Goal: Information Seeking & Learning: Learn about a topic

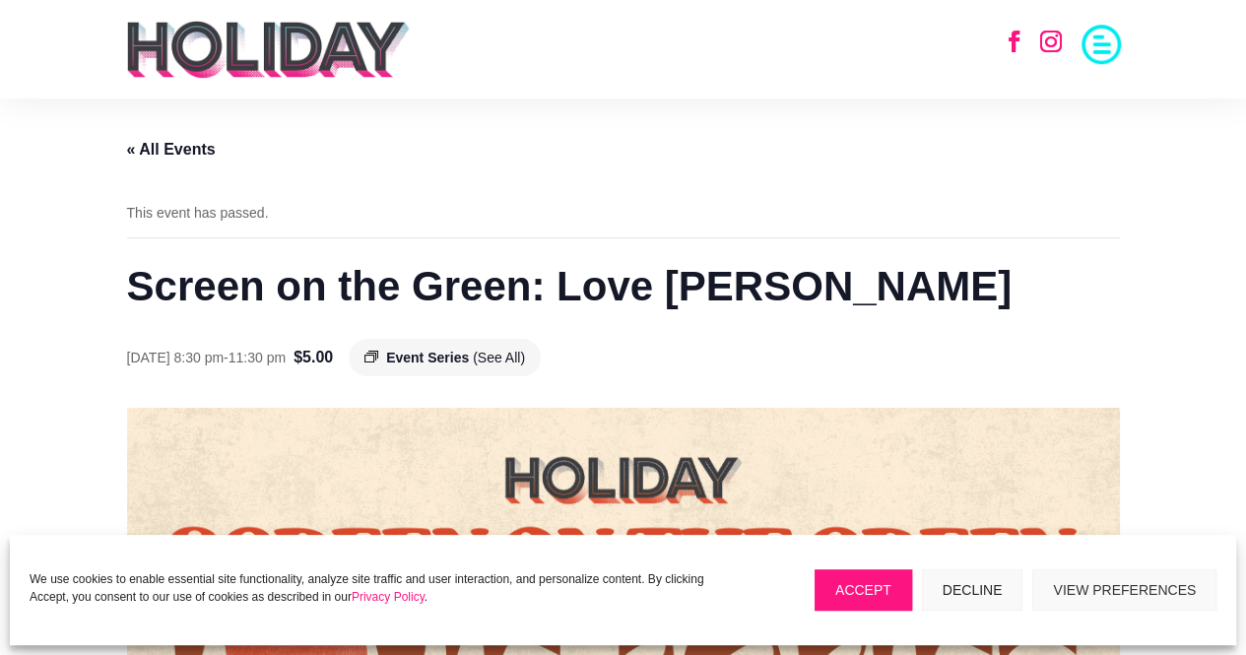
scroll to position [153, 0]
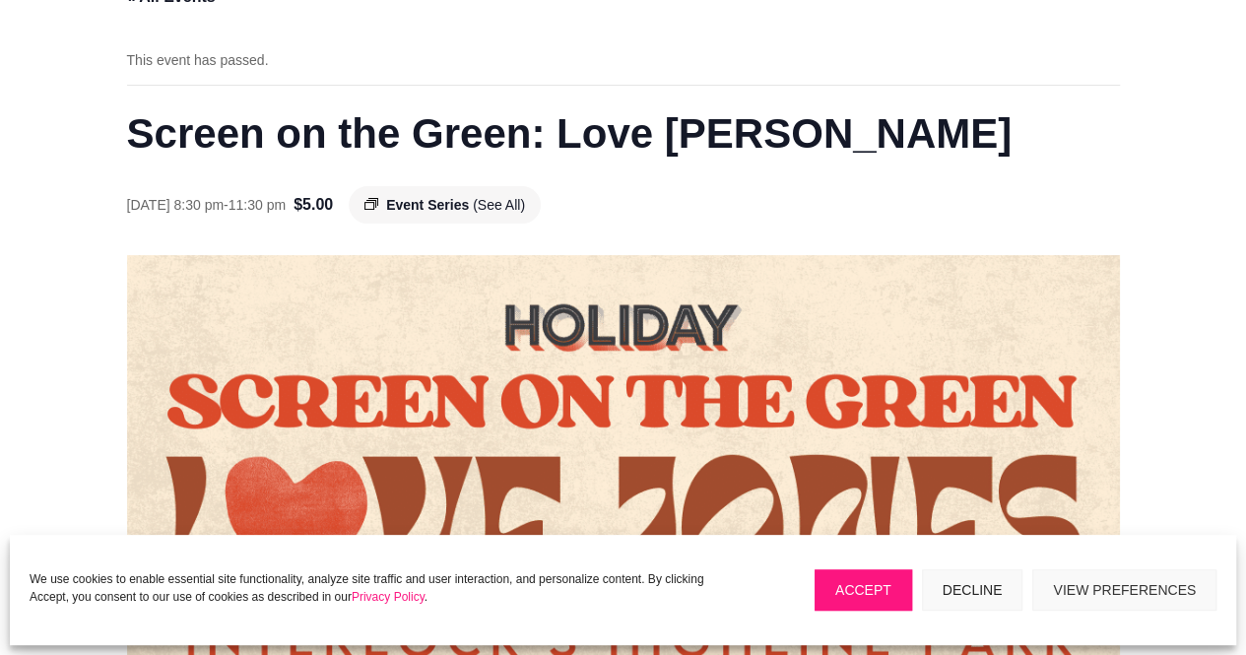
click at [461, 197] on span "Event Series" at bounding box center [427, 205] width 83 height 16
click at [525, 208] on span "(See All)" at bounding box center [499, 205] width 52 height 16
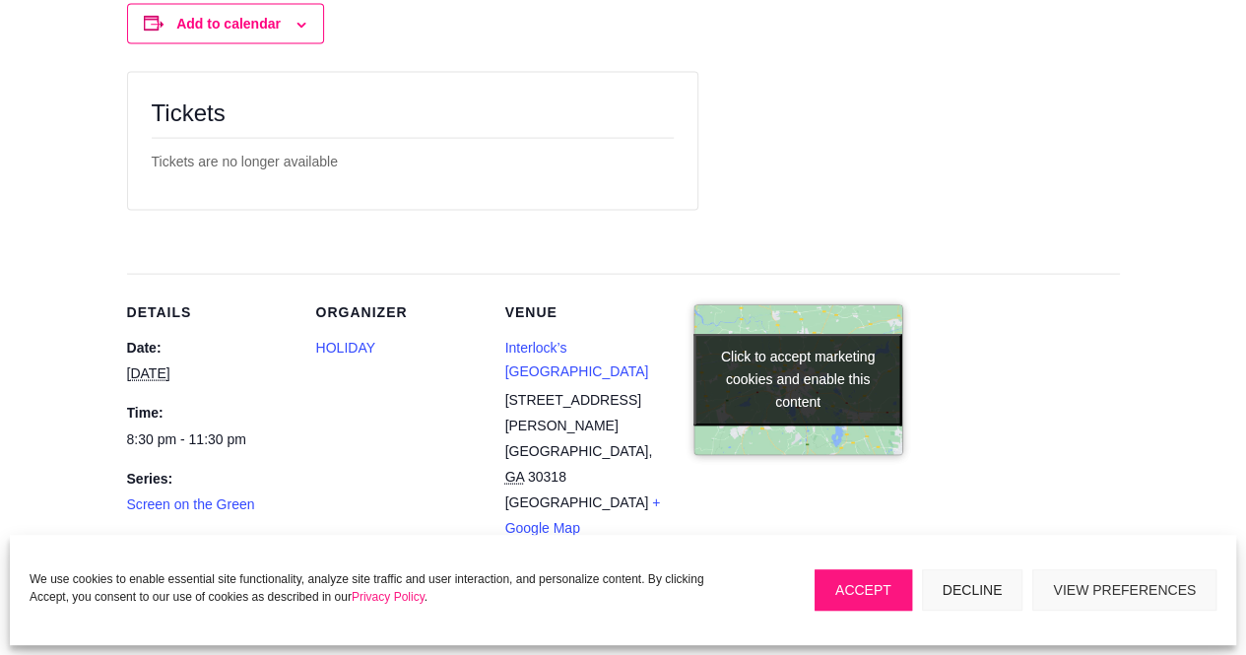
scroll to position [2034, 0]
click at [588, 342] on link "Interlock’s [GEOGRAPHIC_DATA]" at bounding box center [577, 358] width 144 height 39
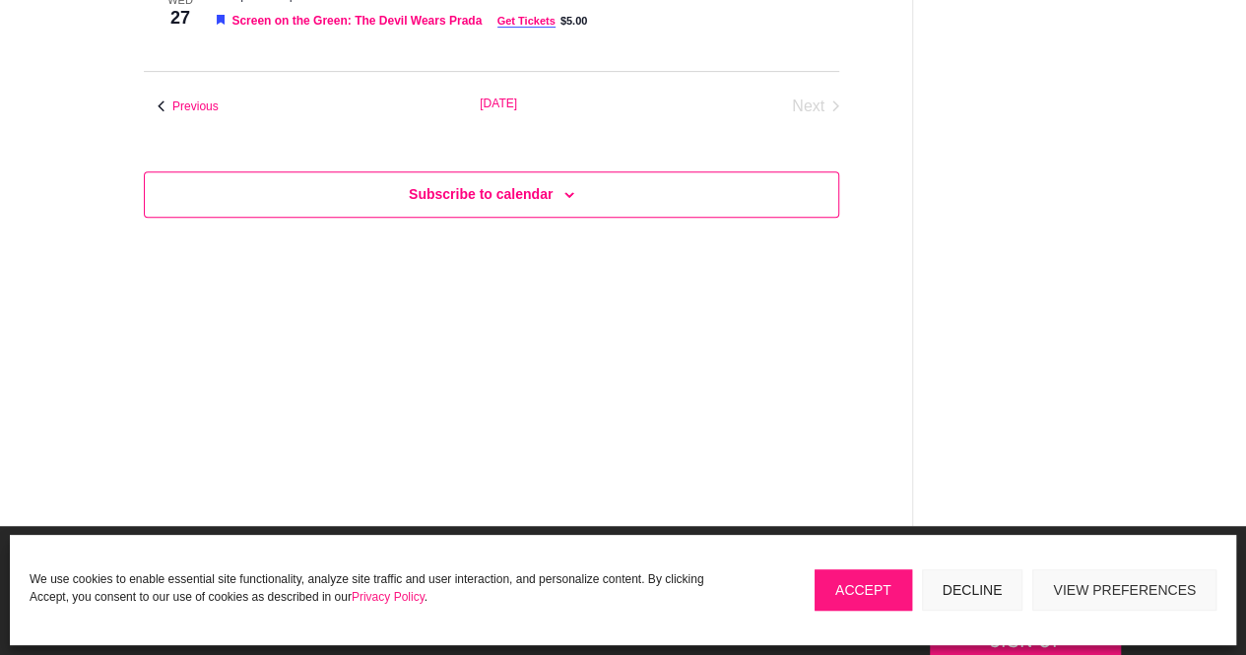
scroll to position [317, 0]
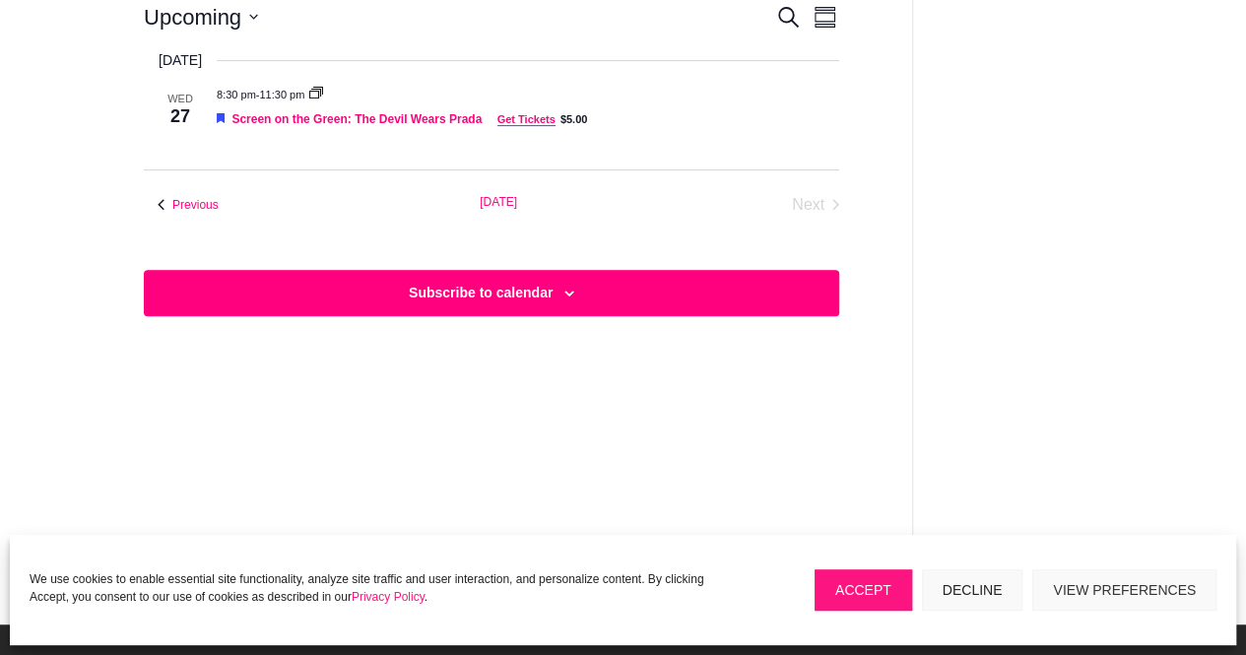
click at [562, 286] on div "Subscribe to calendar" at bounding box center [491, 293] width 695 height 46
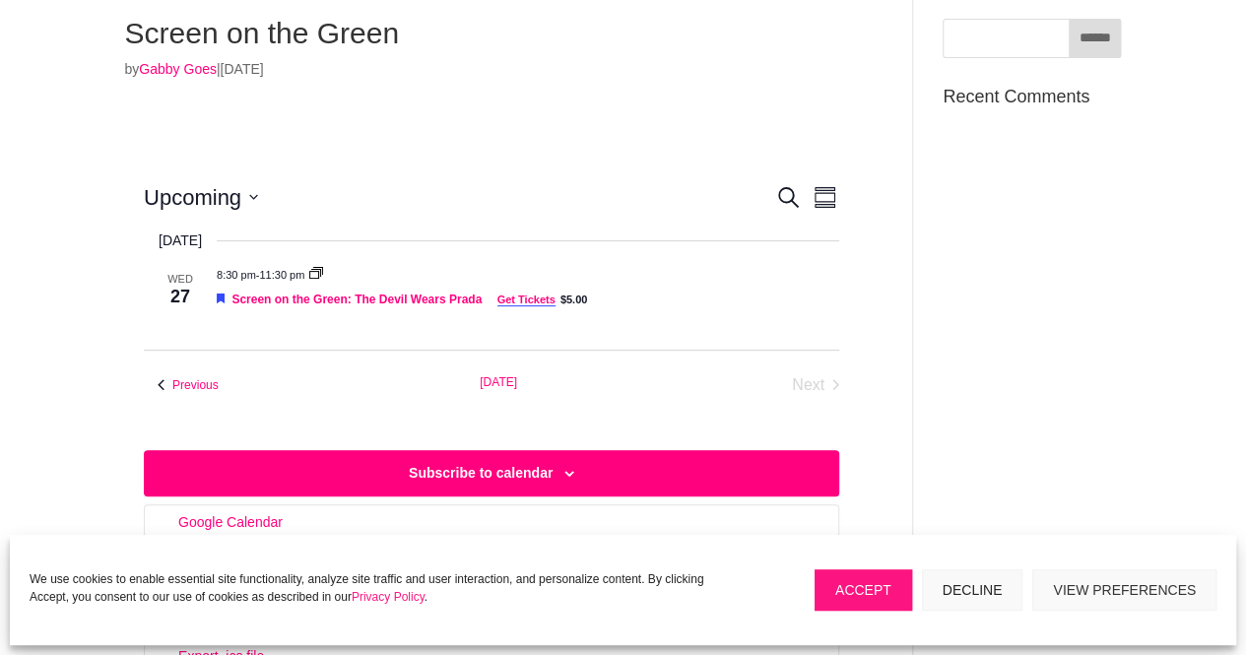
scroll to position [135, 0]
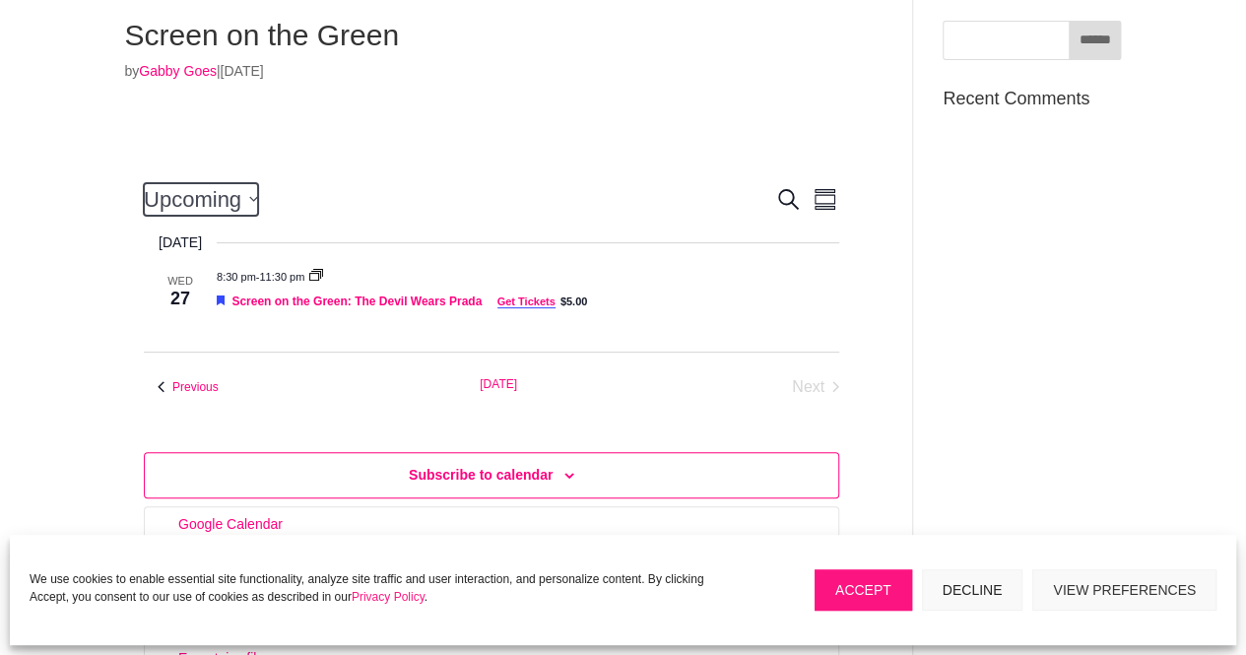
click at [256, 198] on icon "Click to toggle datepicker" at bounding box center [253, 199] width 8 height 5
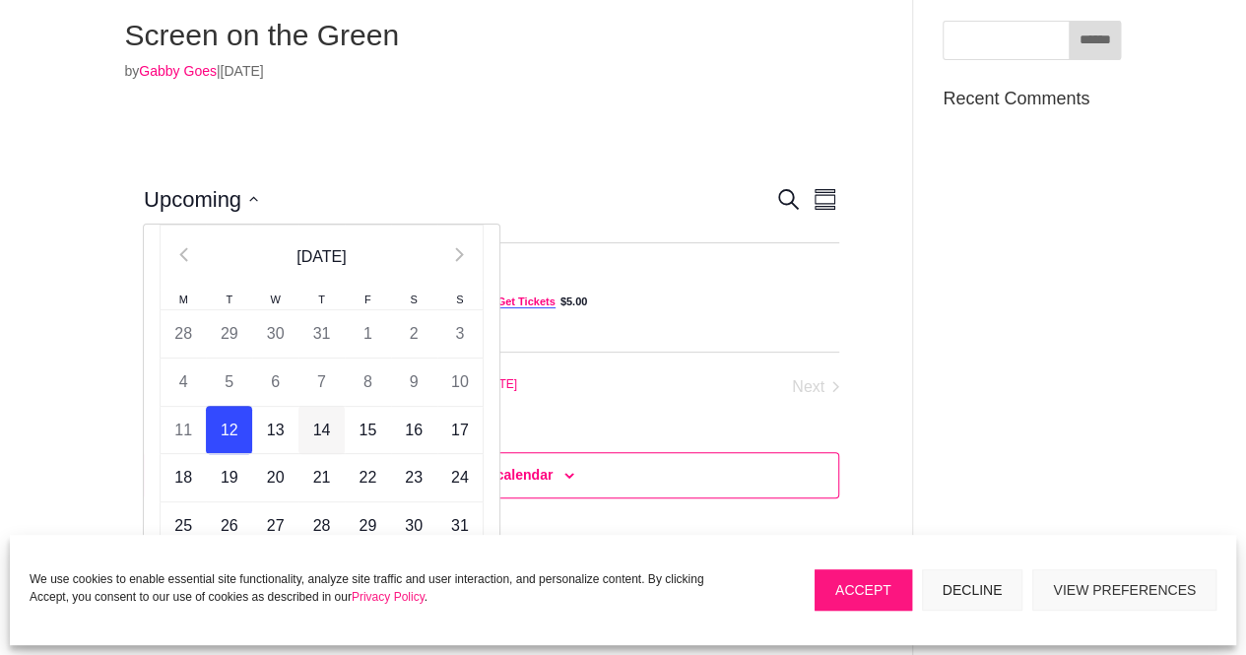
click at [328, 435] on td "14" at bounding box center [321, 430] width 46 height 48
type input "*********"
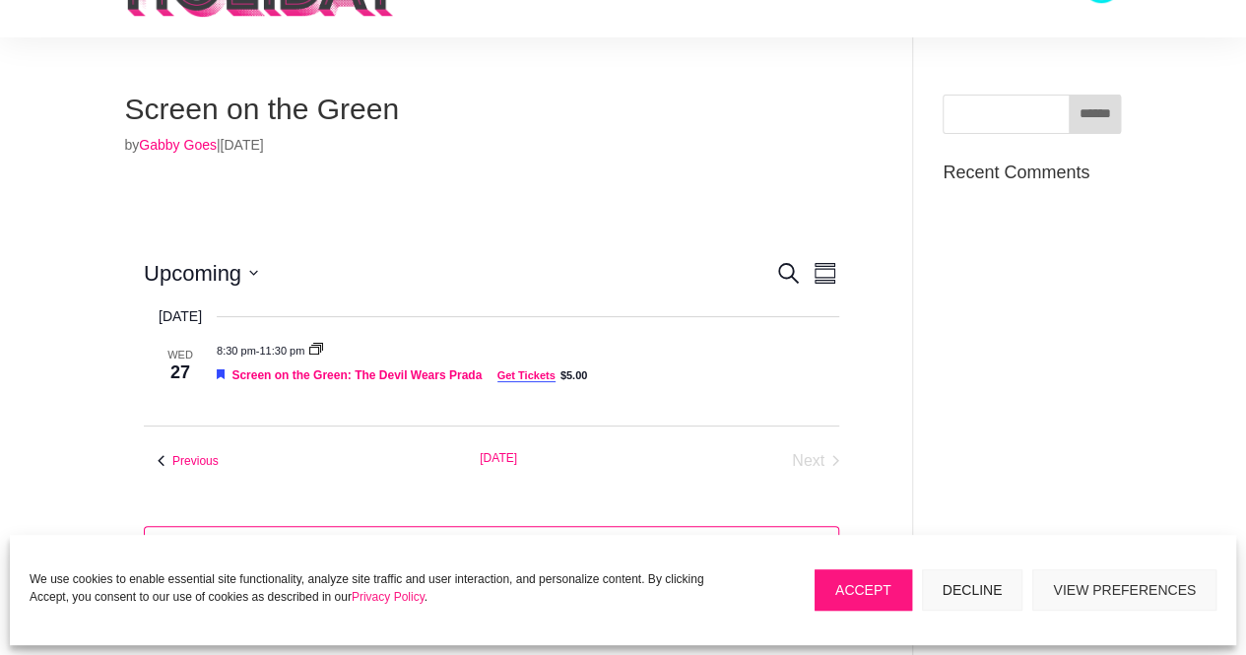
scroll to position [13, 0]
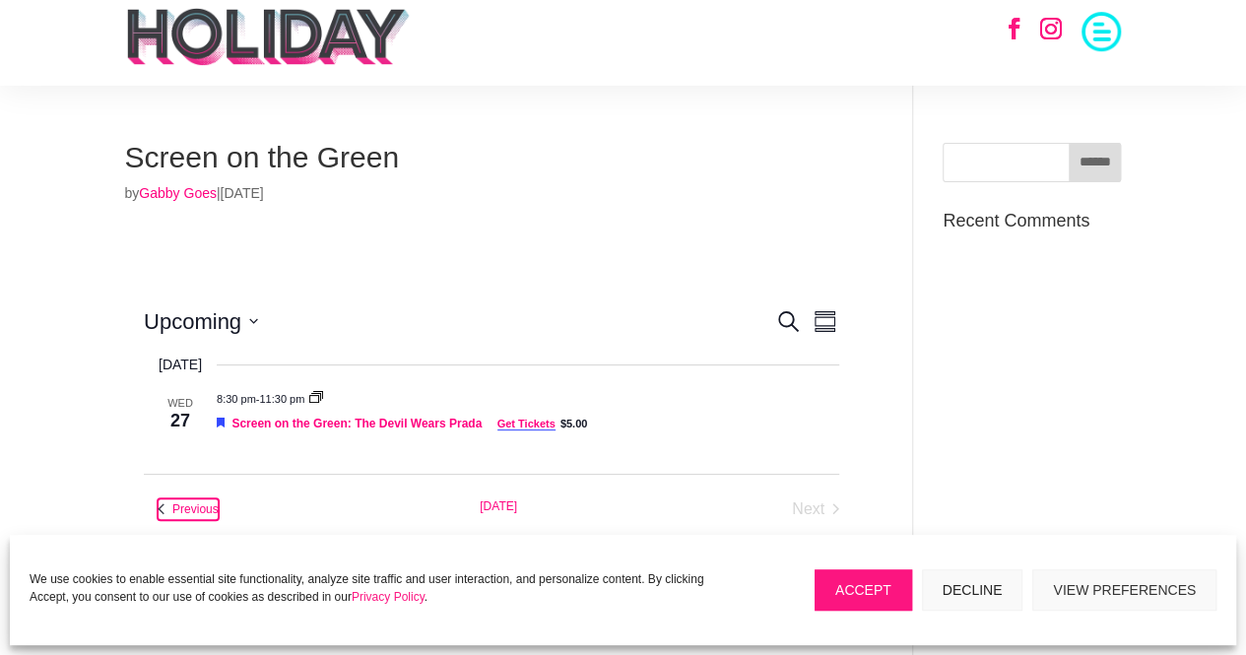
click at [195, 510] on span "Previous Events" at bounding box center [195, 509] width 46 height 17
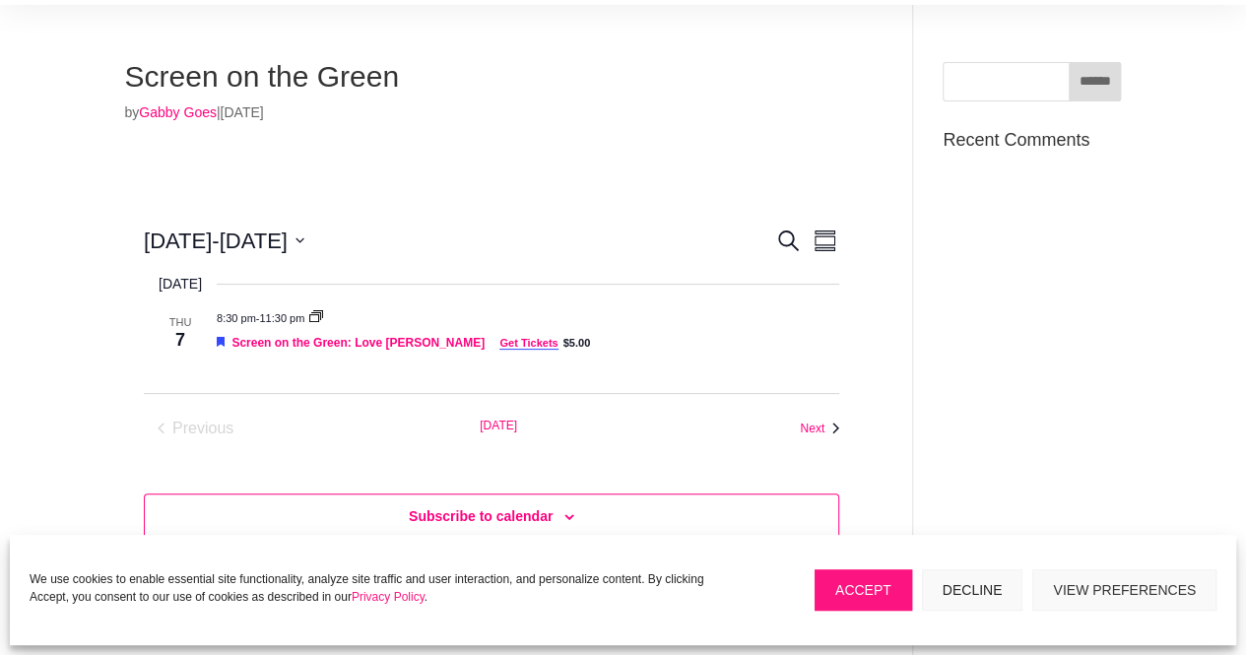
scroll to position [99, 0]
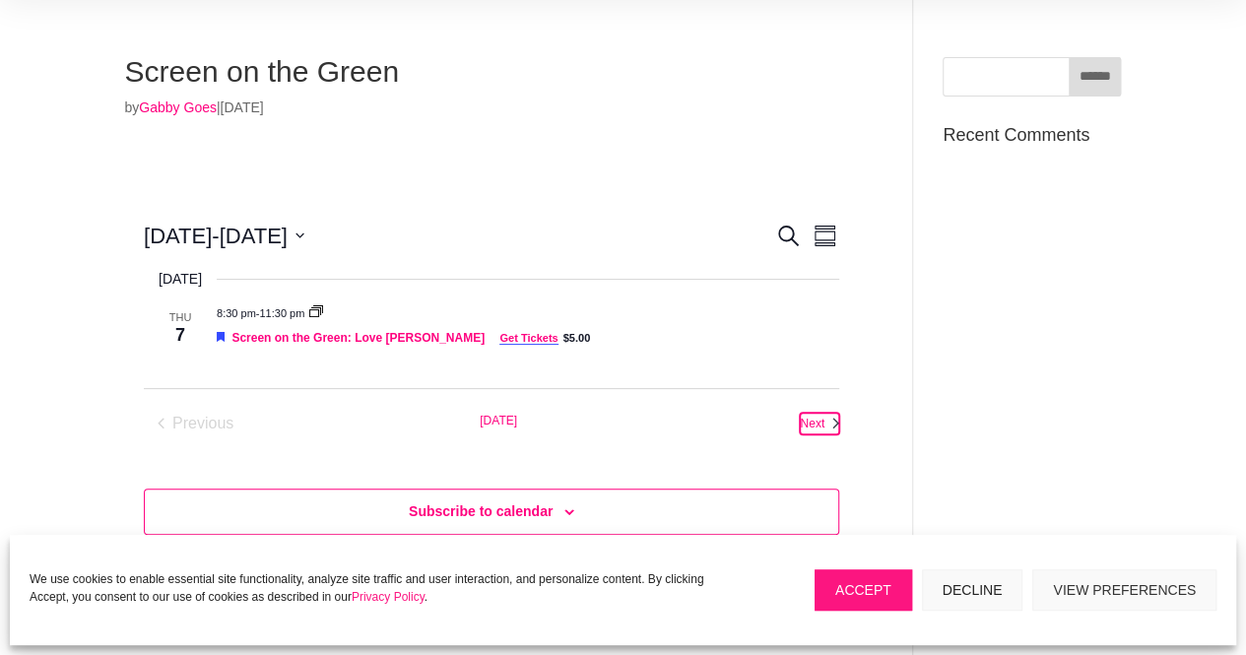
click at [827, 416] on link "Next Events" at bounding box center [819, 424] width 39 height 22
click at [210, 423] on span "Previous Events" at bounding box center [195, 424] width 46 height 17
click at [821, 420] on span "Next Events" at bounding box center [812, 424] width 25 height 17
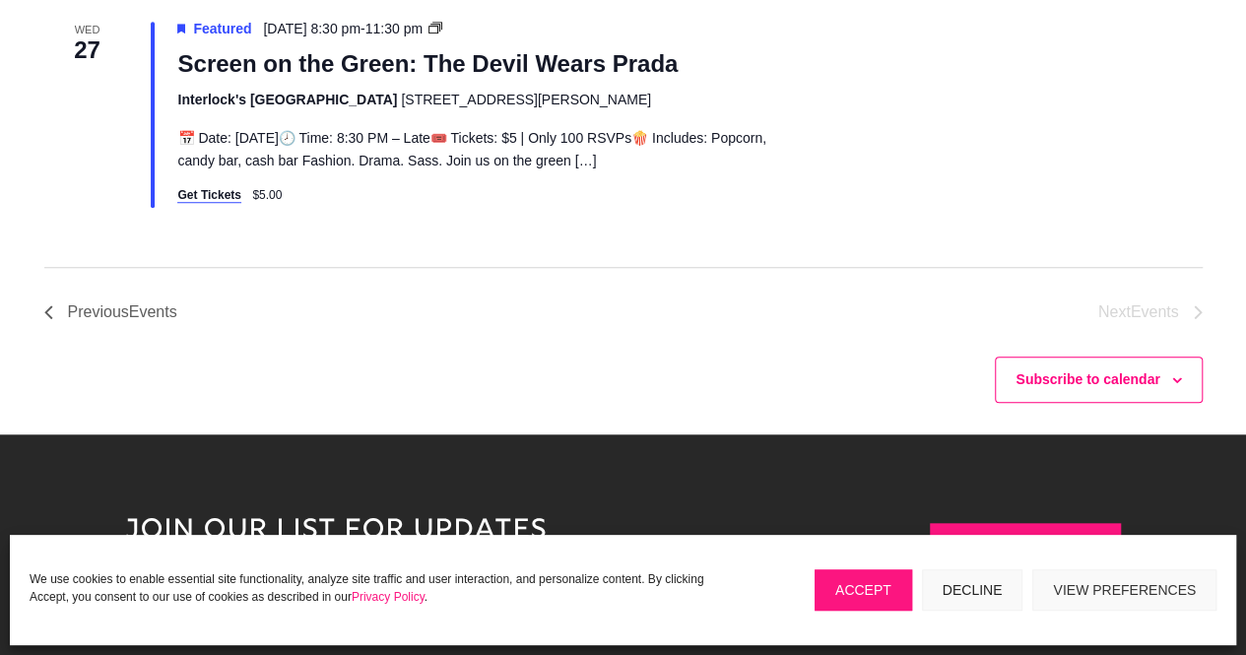
scroll to position [678, 0]
